Goal: Information Seeking & Learning: Learn about a topic

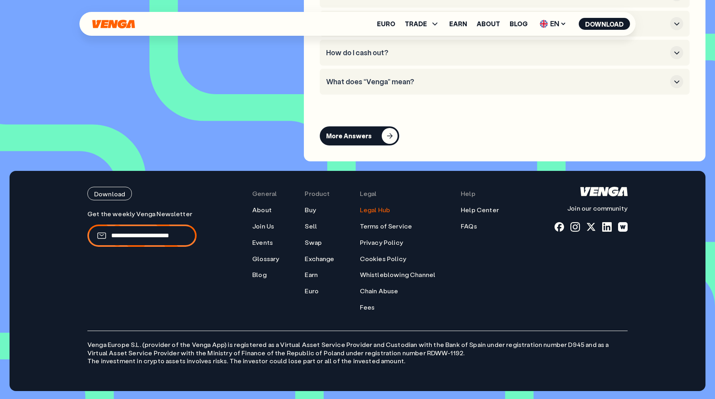
scroll to position [3783, 0]
click at [378, 212] on link "Legal Hub" at bounding box center [375, 210] width 30 height 8
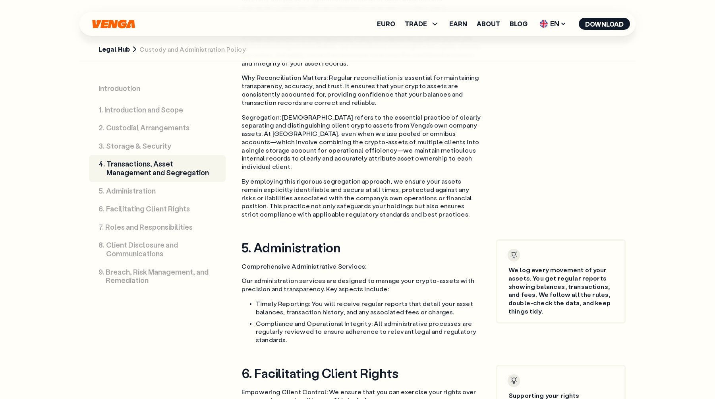
scroll to position [1714, 0]
click at [121, 50] on link "Legal Hub" at bounding box center [113, 49] width 31 height 8
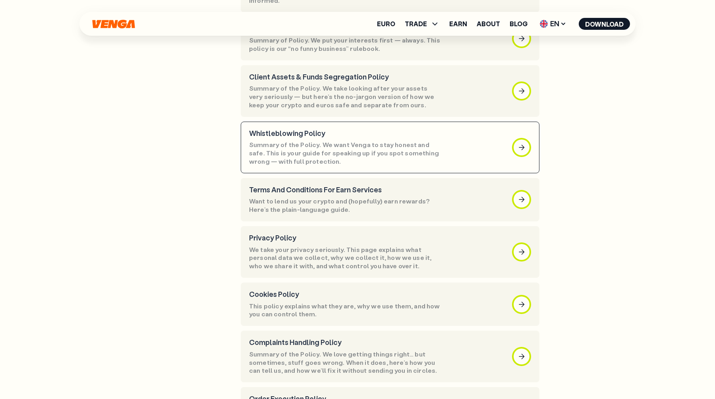
scroll to position [245, 0]
click at [316, 164] on article "Whistleblowing Policy Summary of the Policy. We want Venga to stay honest and s…" at bounding box center [390, 147] width 299 height 52
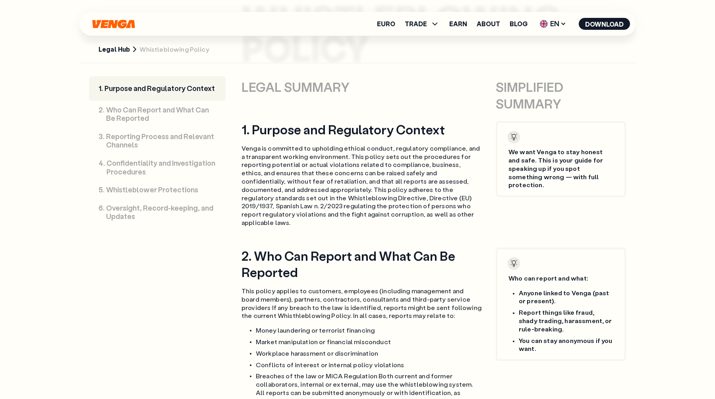
scroll to position [407, 0]
click at [143, 191] on p "Whistleblower Protections" at bounding box center [152, 189] width 92 height 9
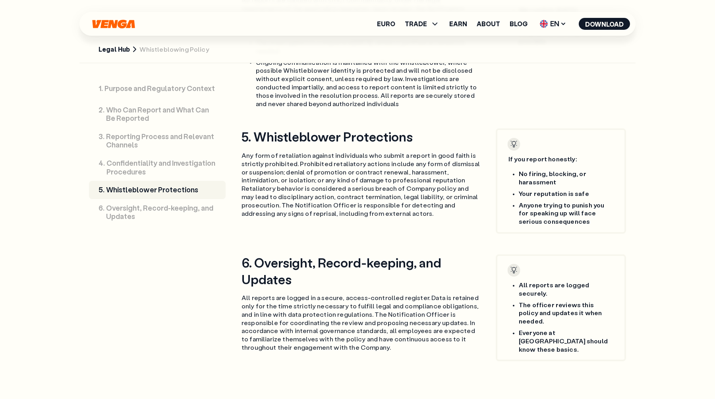
scroll to position [1031, 0]
click at [115, 51] on link "Legal Hub" at bounding box center [113, 49] width 31 height 8
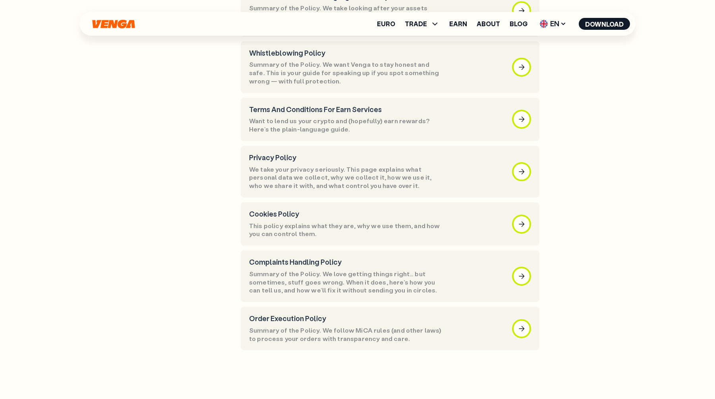
scroll to position [325, 0]
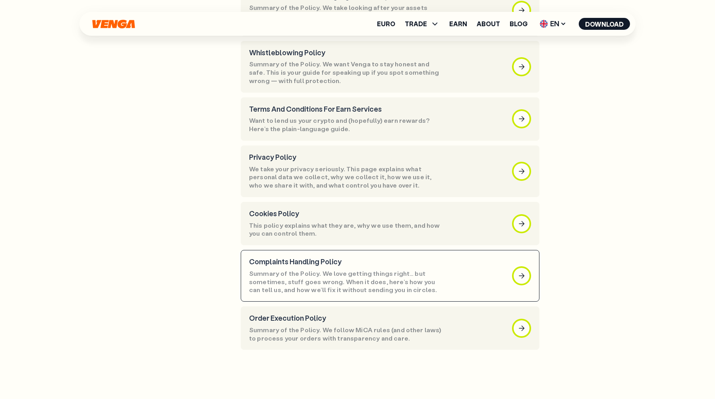
click at [321, 277] on p "Summary of the Policy. We love getting things right… but sometimes, stuff goes …" at bounding box center [345, 281] width 193 height 25
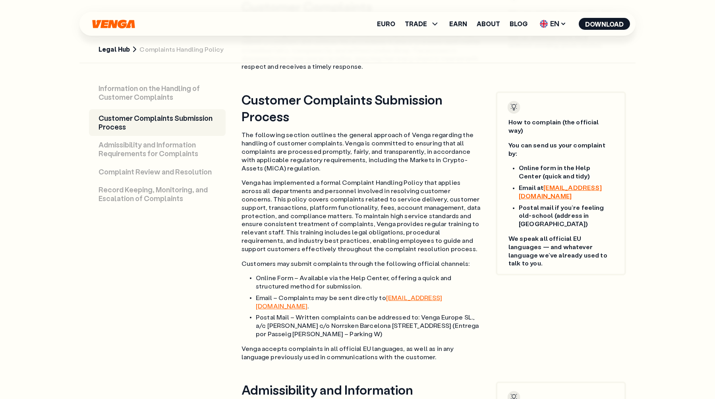
scroll to position [546, 0]
click at [119, 24] on icon "Home" at bounding box center [113, 23] width 42 height 9
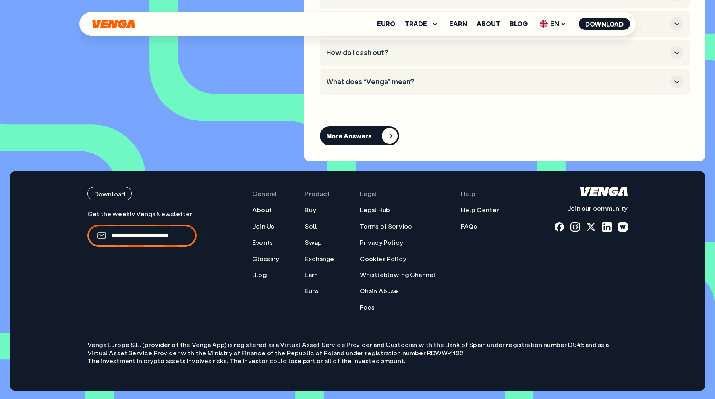
scroll to position [3783, 0]
click at [365, 310] on link "Fees" at bounding box center [367, 307] width 15 height 8
